Goal: Task Accomplishment & Management: Manage account settings

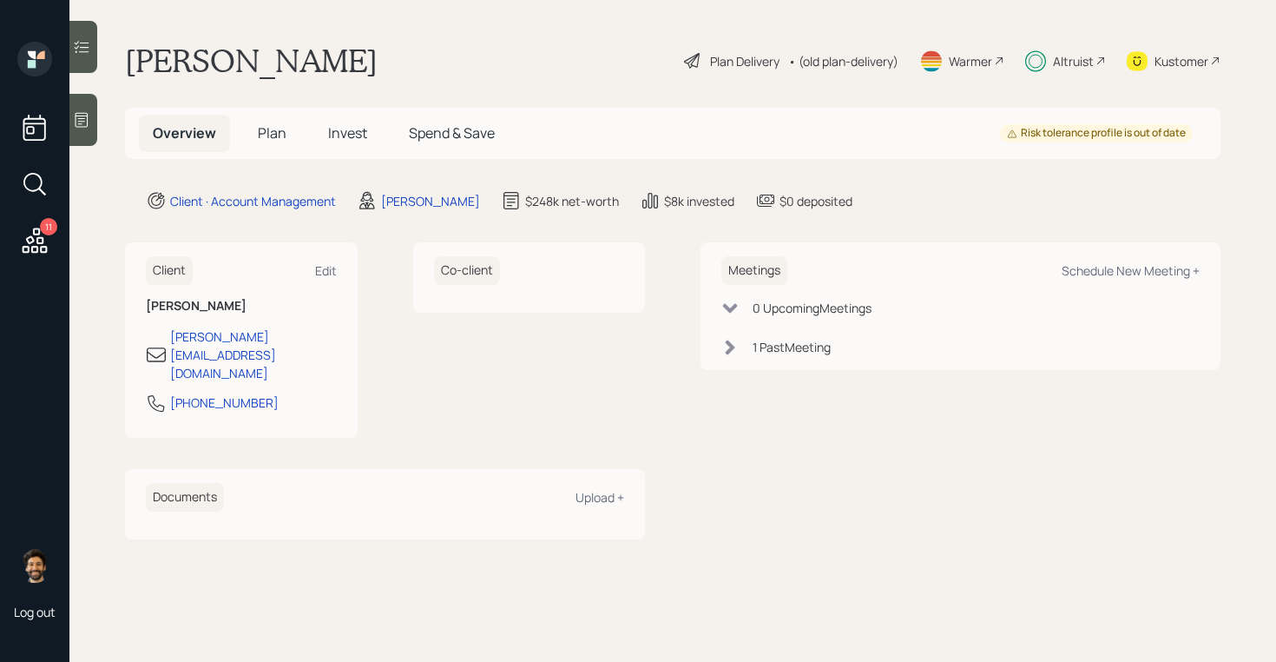
click at [342, 128] on span "Invest" at bounding box center [347, 132] width 39 height 19
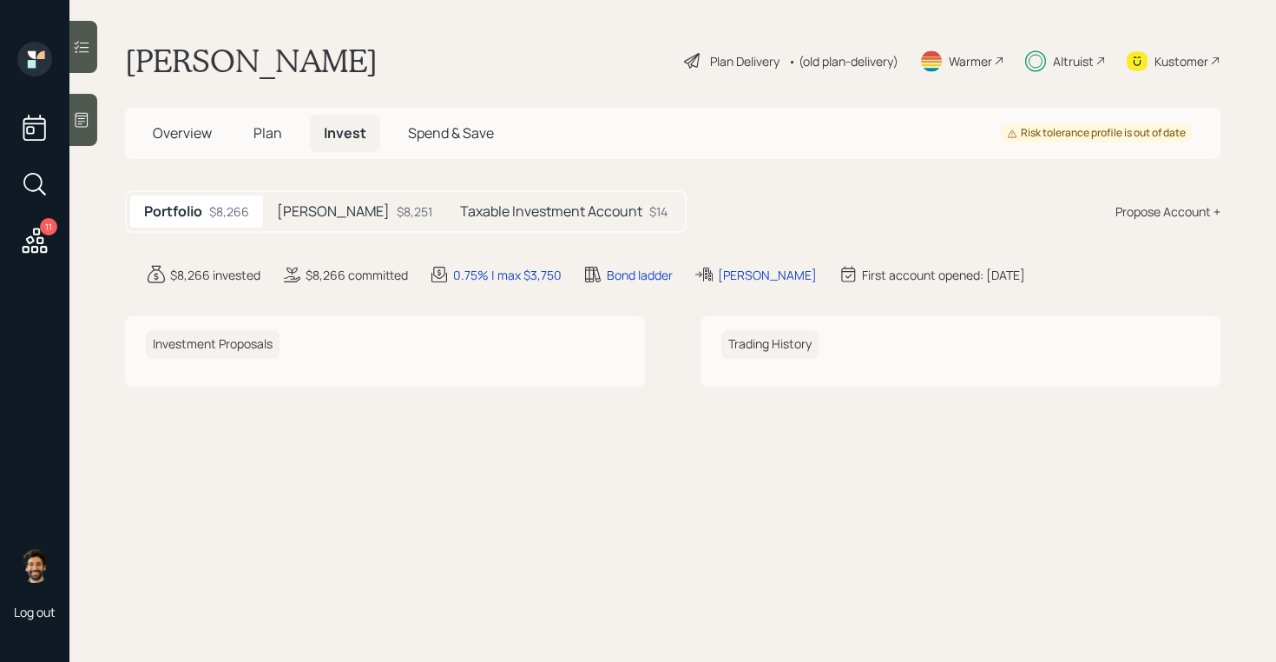
click at [306, 216] on h5 "Roth IRA" at bounding box center [333, 211] width 113 height 16
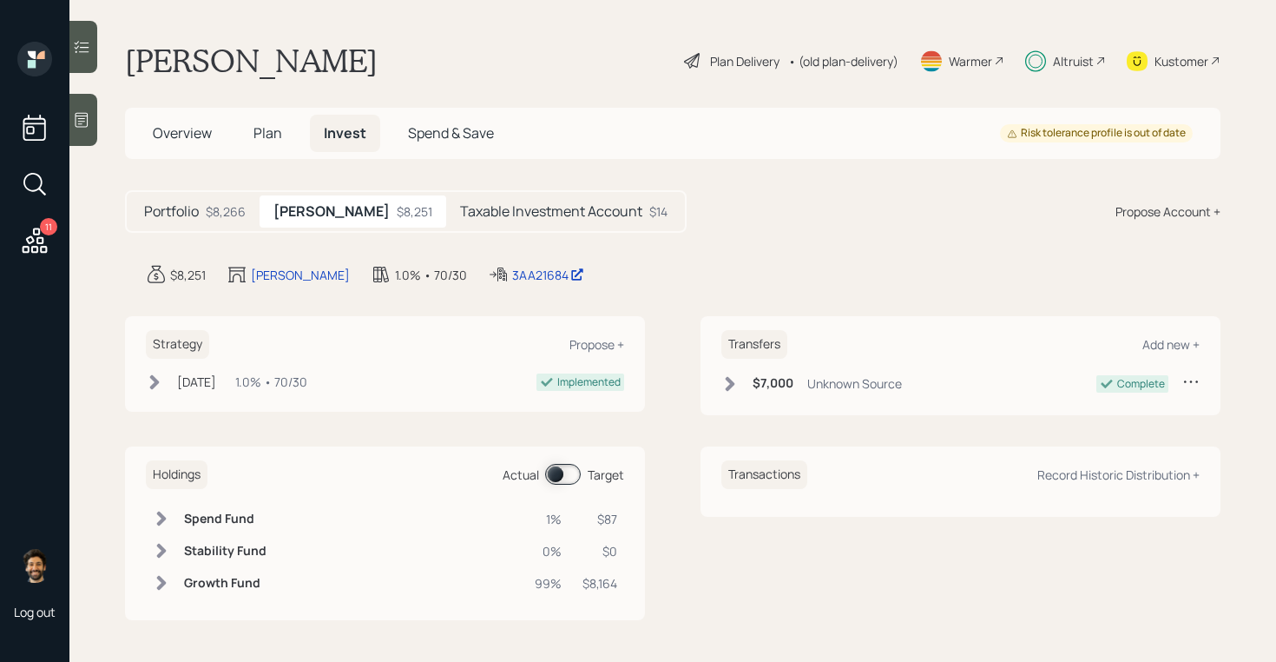
click at [286, 142] on h5 "Plan" at bounding box center [268, 133] width 56 height 37
